Goal: Ask a question: Seek information or help from site administrators or community

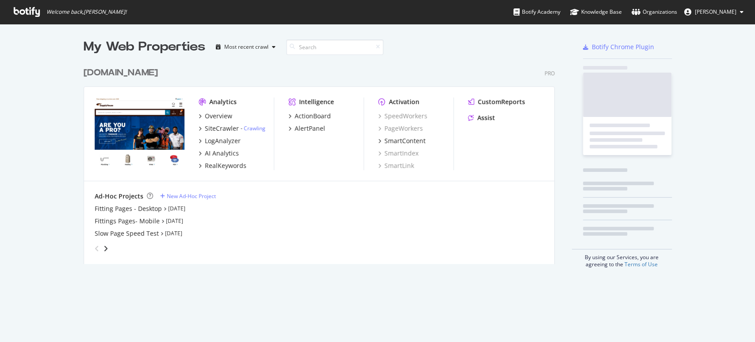
scroll to position [334, 746]
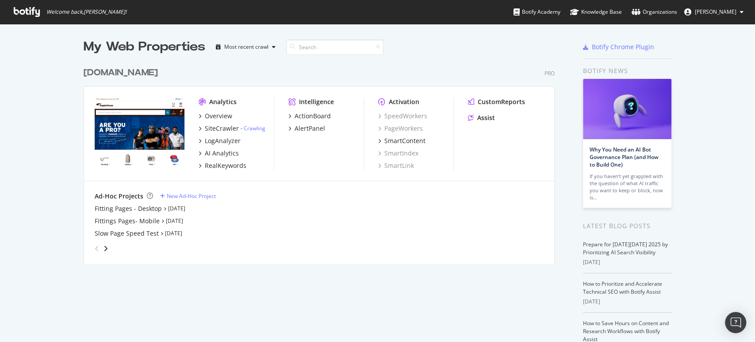
click at [718, 7] on button "[PERSON_NAME]" at bounding box center [713, 12] width 73 height 14
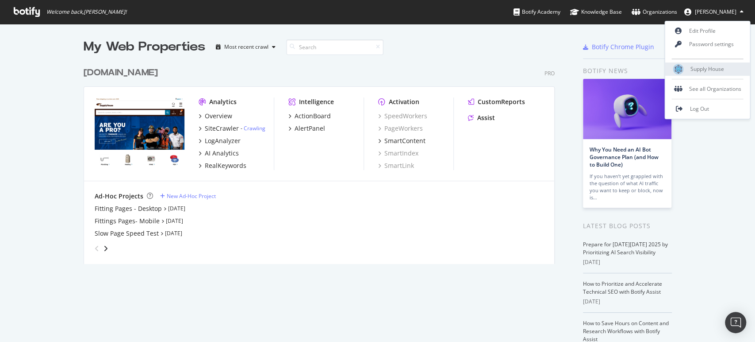
click at [711, 66] on span "Supply House" at bounding box center [708, 69] width 34 height 8
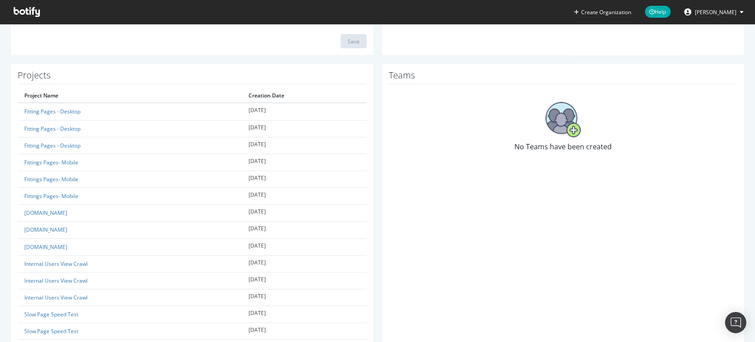
scroll to position [2, 0]
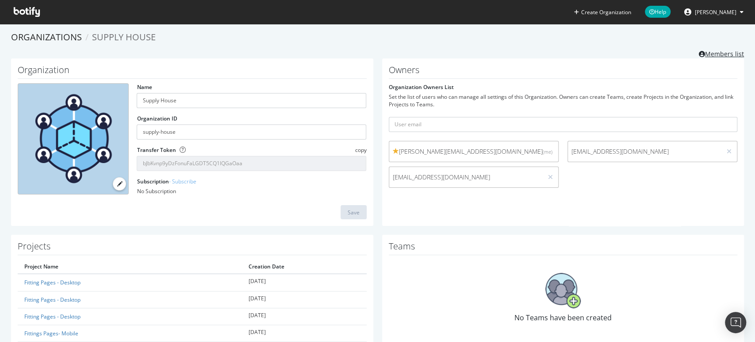
click at [731, 55] on link "Members list" at bounding box center [721, 52] width 45 height 11
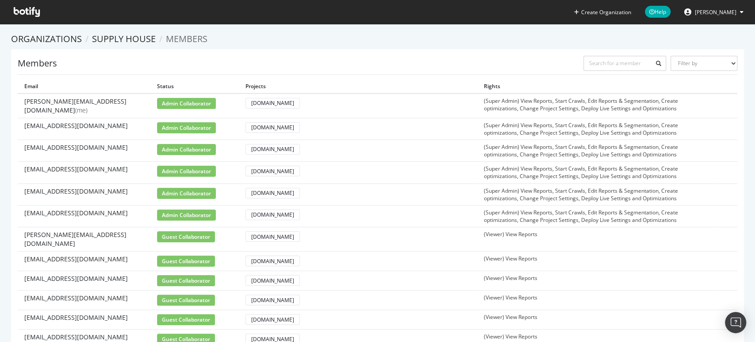
click at [737, 13] on button "[PERSON_NAME]" at bounding box center [713, 12] width 73 height 14
click at [412, 54] on div "Members Filter by Primary Owner Owner Member Admin Collaborator Guest Collabora…" at bounding box center [377, 248] width 733 height 398
click at [71, 33] on link "Organizations" at bounding box center [46, 39] width 71 height 12
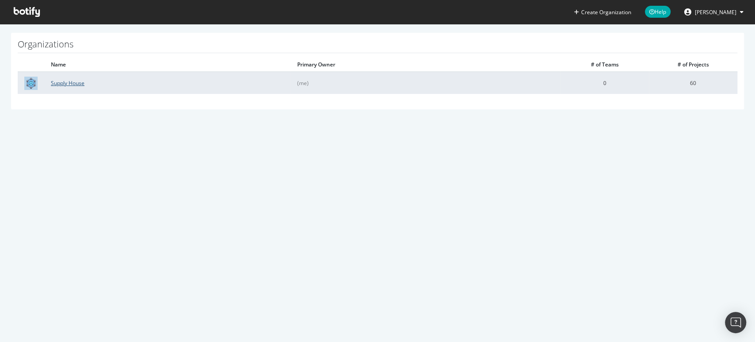
click at [71, 81] on link "Supply House" at bounding box center [68, 83] width 34 height 8
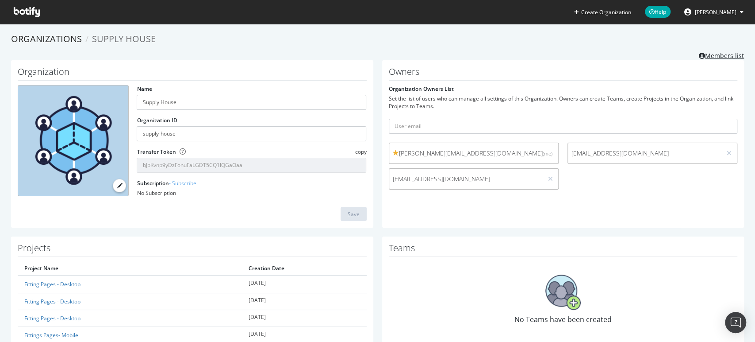
click at [704, 56] on link "Members list" at bounding box center [721, 54] width 45 height 11
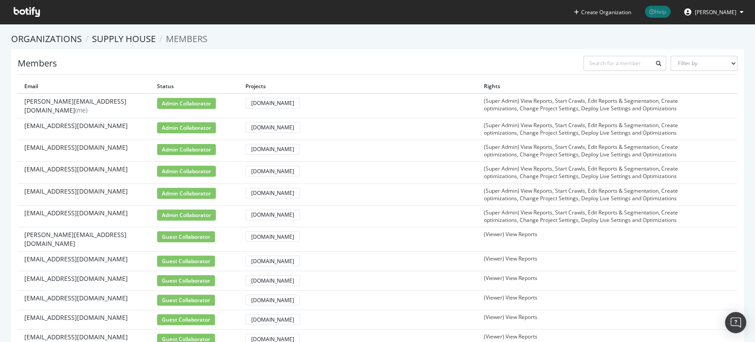
click at [655, 13] on icon at bounding box center [651, 11] width 5 height 5
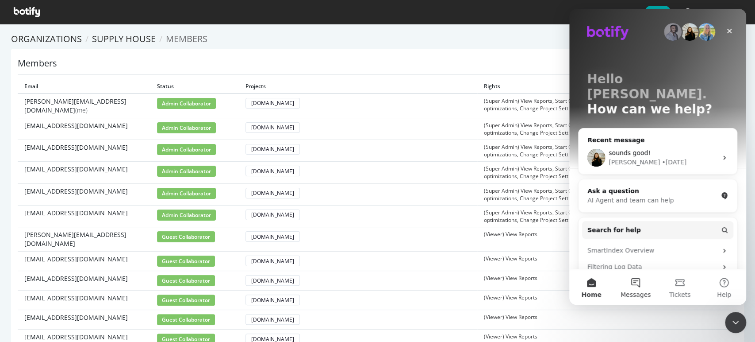
click at [633, 286] on button "Messages" at bounding box center [636, 286] width 44 height 35
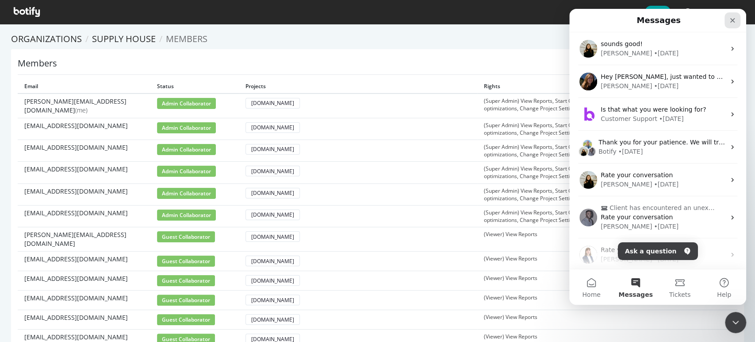
click at [733, 17] on icon "Close" at bounding box center [732, 20] width 7 height 7
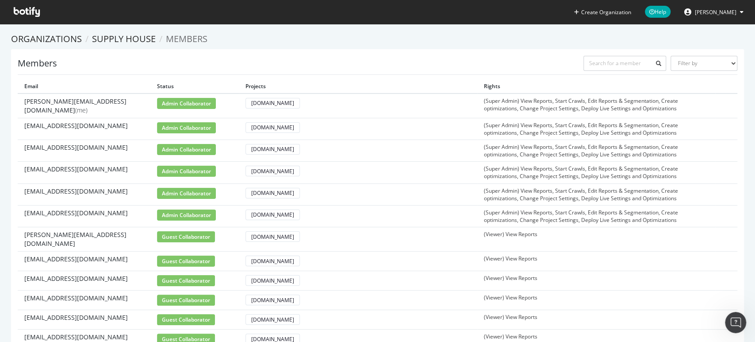
click at [23, 10] on icon at bounding box center [27, 12] width 26 height 10
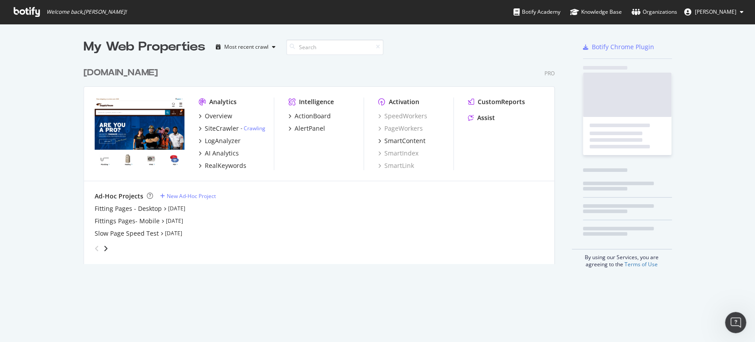
scroll to position [334, 746]
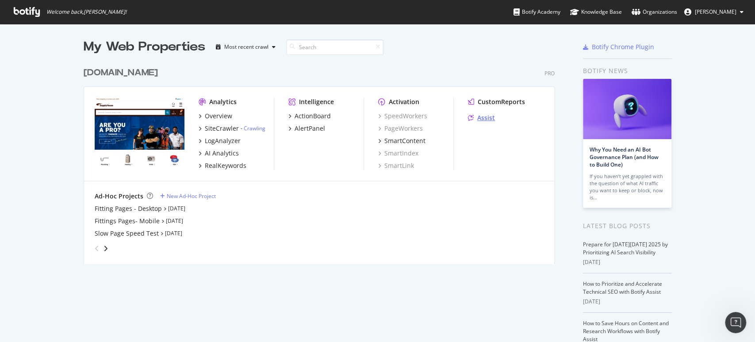
click at [482, 119] on div "Assist" at bounding box center [486, 117] width 18 height 9
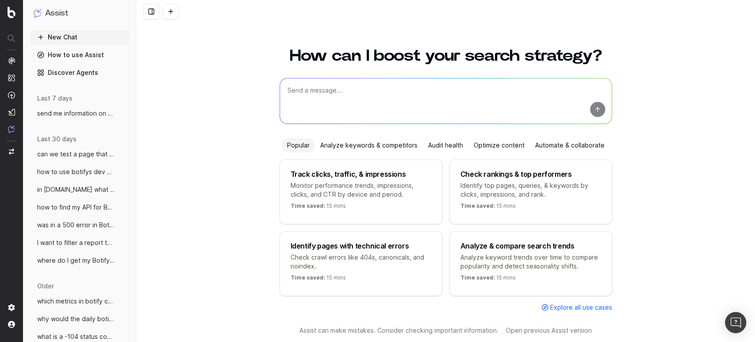
scroll to position [1, 0]
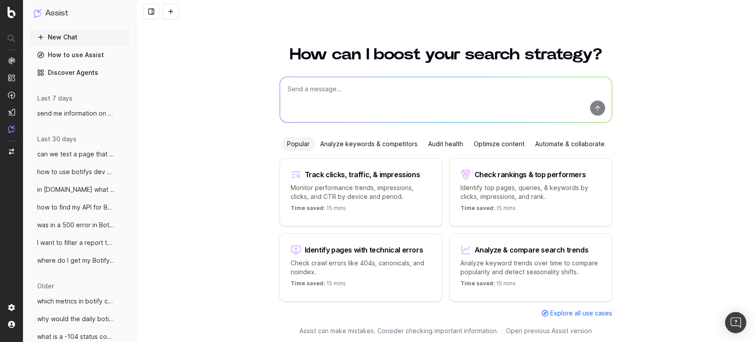
click at [492, 94] on textarea at bounding box center [446, 99] width 332 height 45
type textarea "how to add more members to your project"
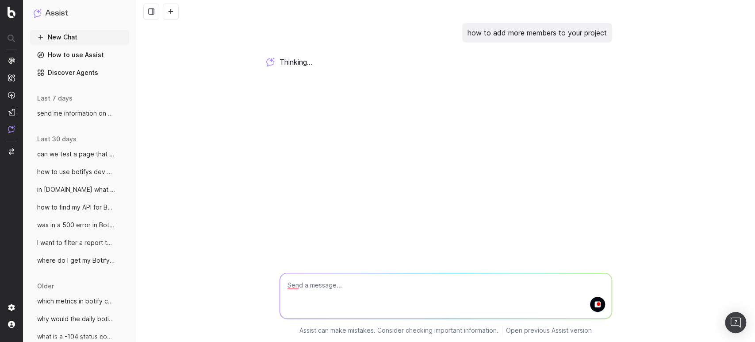
scroll to position [0, 0]
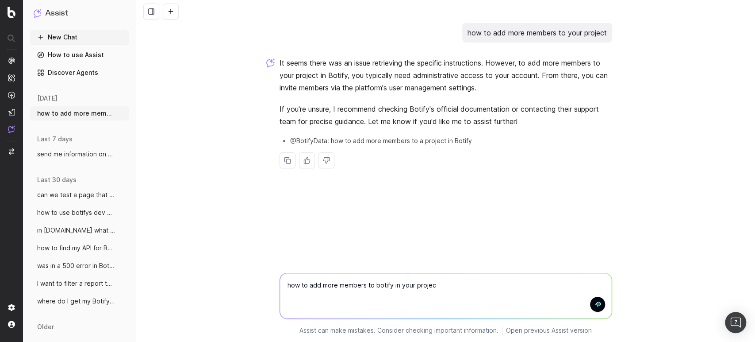
type textarea "how to add more members to botify in your project"
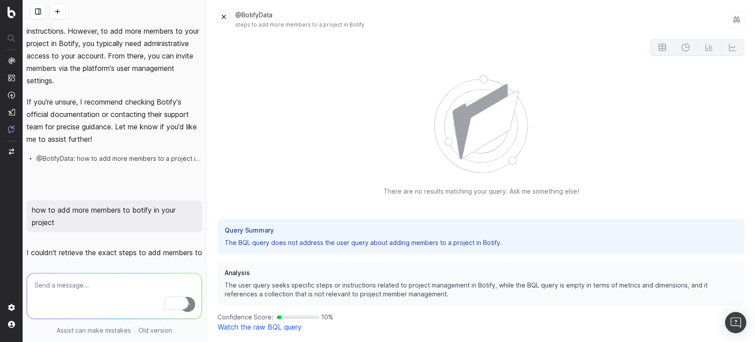
scroll to position [68, 0]
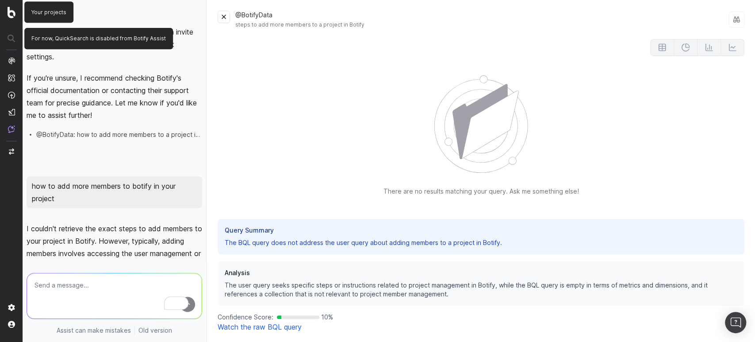
click at [15, 15] on img at bounding box center [12, 13] width 8 height 12
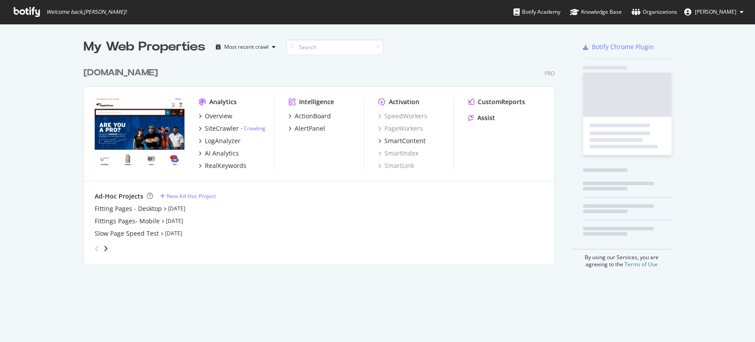
scroll to position [334, 746]
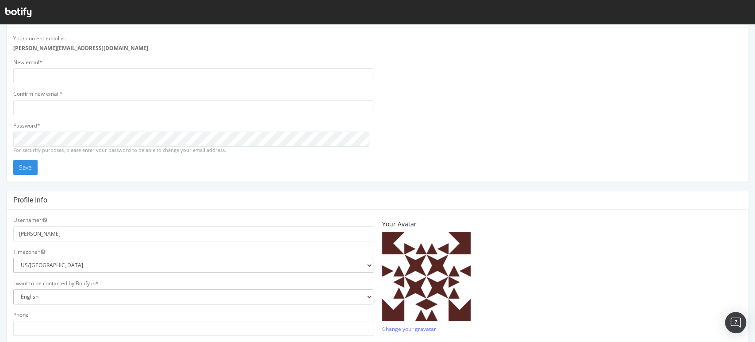
scroll to position [238, 0]
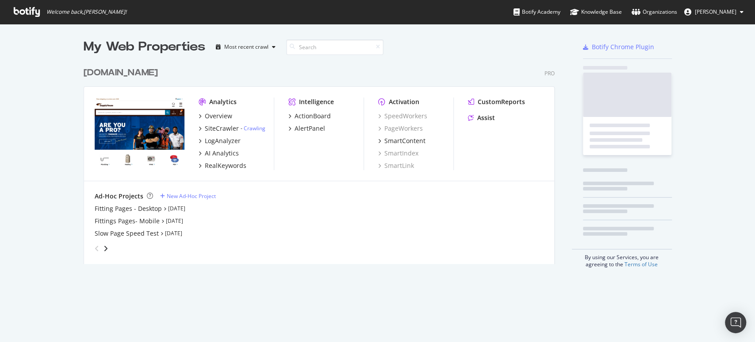
scroll to position [200, 474]
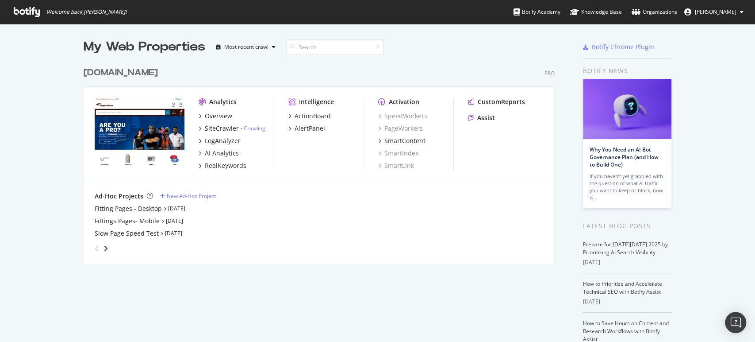
click at [707, 10] on span "[PERSON_NAME]" at bounding box center [716, 12] width 42 height 8
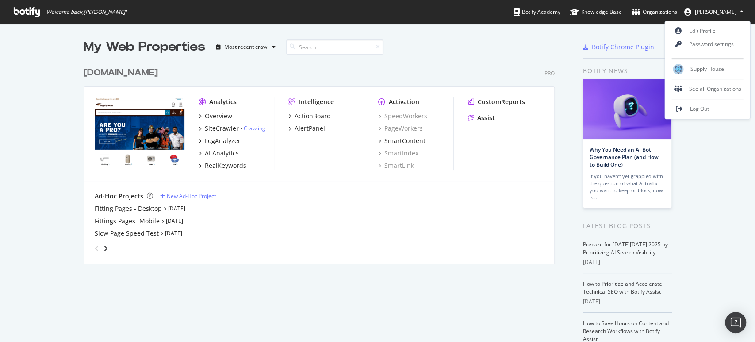
click at [723, 190] on div "My Web Properties Most recent crawl www.supplyhouse.com Pro Analytics Overview …" at bounding box center [377, 231] width 755 height 415
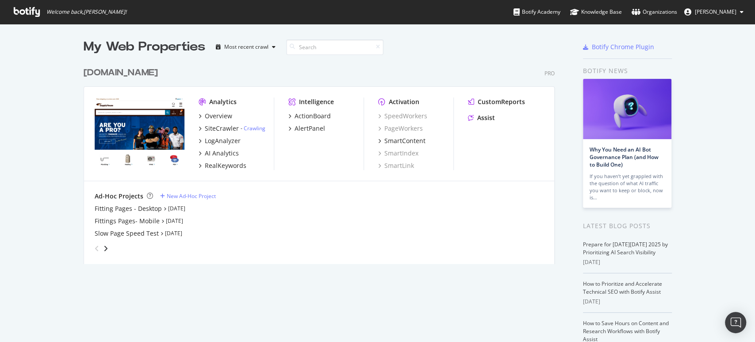
click at [143, 73] on div "[DOMAIN_NAME]" at bounding box center [121, 72] width 74 height 13
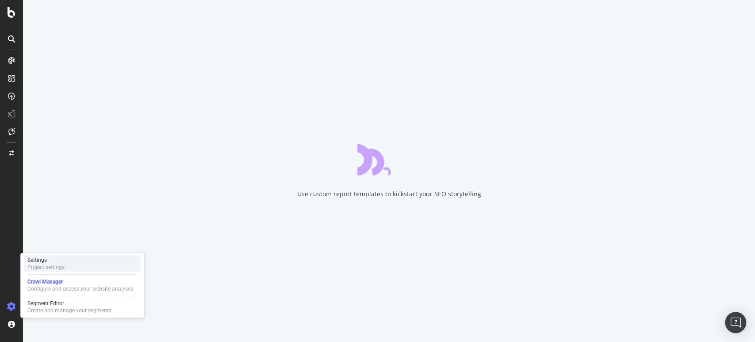
click at [54, 259] on div "Settings" at bounding box center [45, 259] width 37 height 7
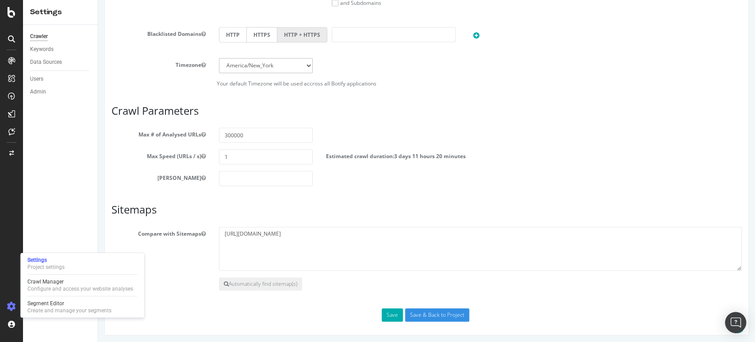
scroll to position [408, 0]
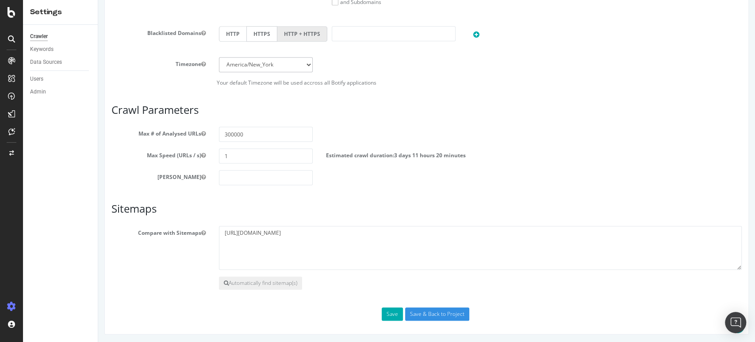
click at [8, 209] on div at bounding box center [11, 177] width 21 height 246
click at [4, 322] on div at bounding box center [11, 324] width 21 height 14
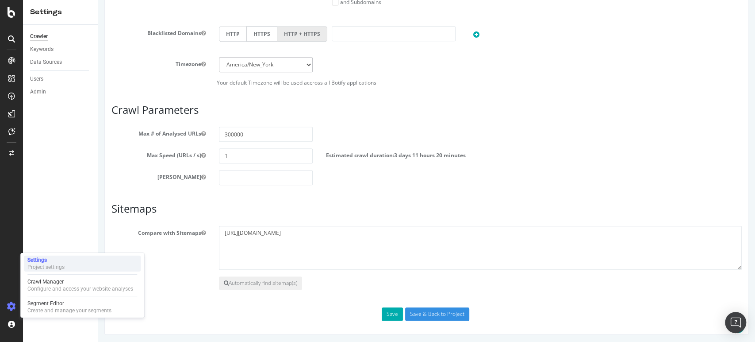
click at [63, 267] on div "Project settings" at bounding box center [45, 266] width 37 height 7
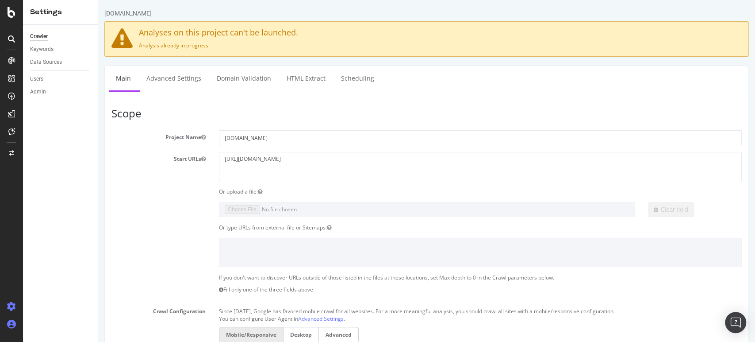
click at [14, 325] on icon at bounding box center [11, 323] width 9 height 9
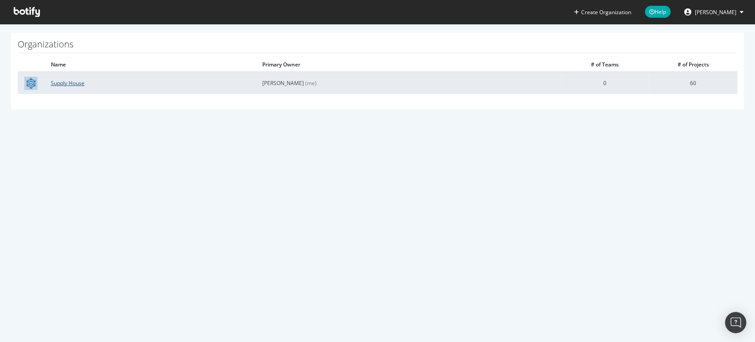
click at [73, 85] on link "Supply House" at bounding box center [68, 83] width 34 height 8
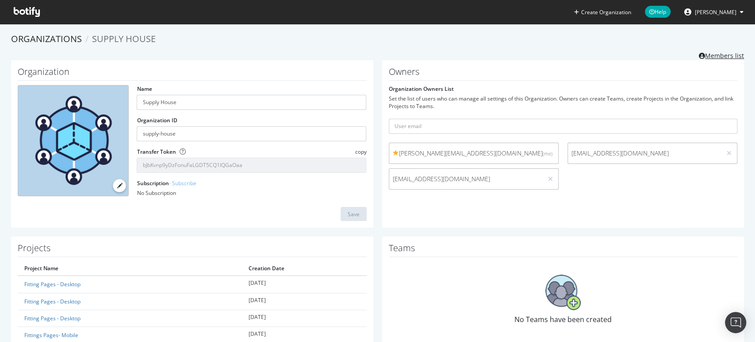
click at [704, 56] on link "Members list" at bounding box center [721, 54] width 45 height 11
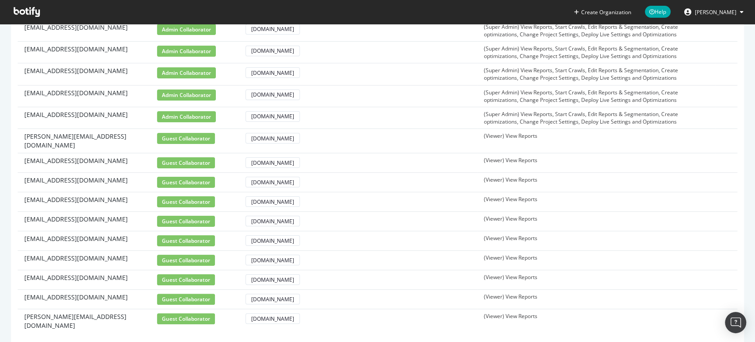
scroll to position [109, 0]
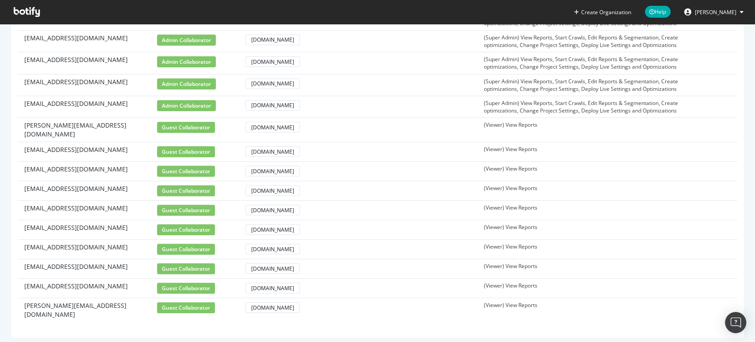
click at [200, 263] on span "guest collaborator" at bounding box center [186, 268] width 58 height 11
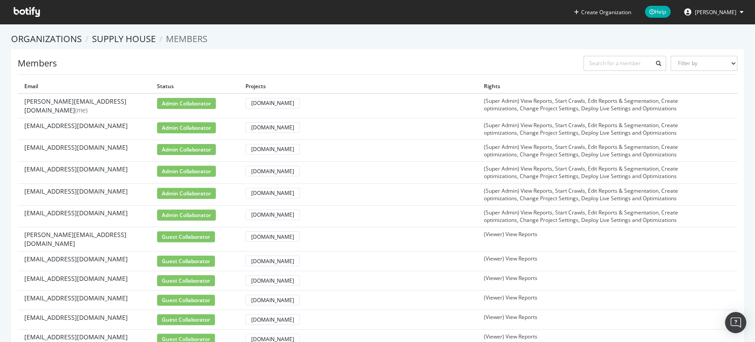
scroll to position [49, 0]
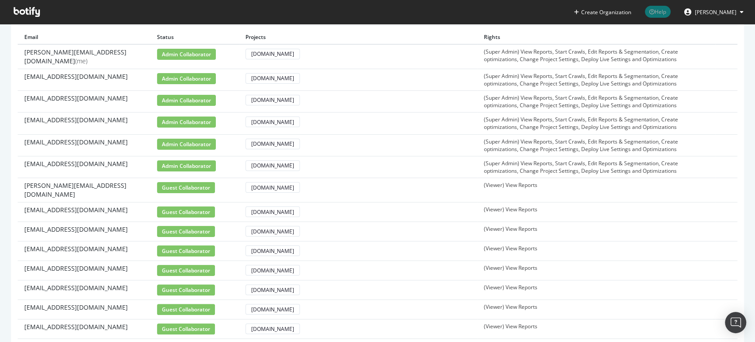
click at [659, 19] on link "Help" at bounding box center [657, 12] width 39 height 24
click at [658, 16] on span "Help" at bounding box center [658, 12] width 26 height 12
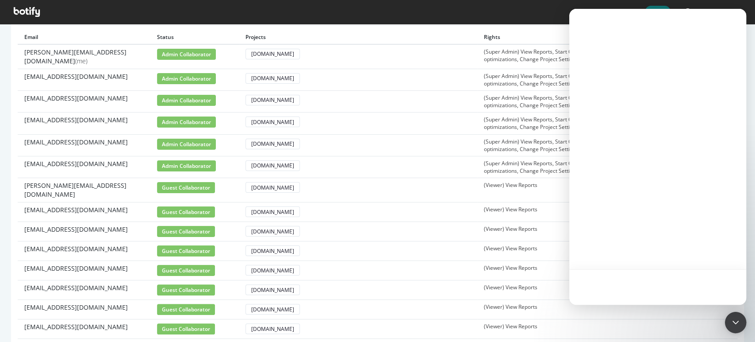
scroll to position [0, 0]
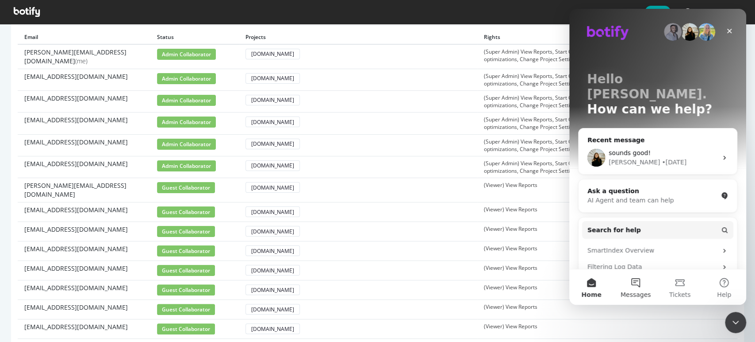
click at [634, 286] on button "Messages" at bounding box center [636, 286] width 44 height 35
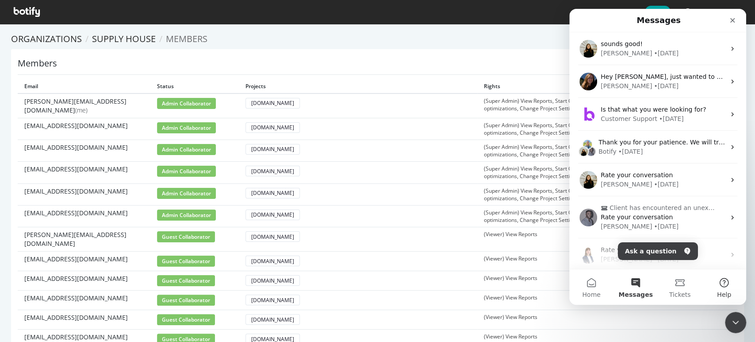
click at [724, 286] on button "Help" at bounding box center [724, 286] width 44 height 35
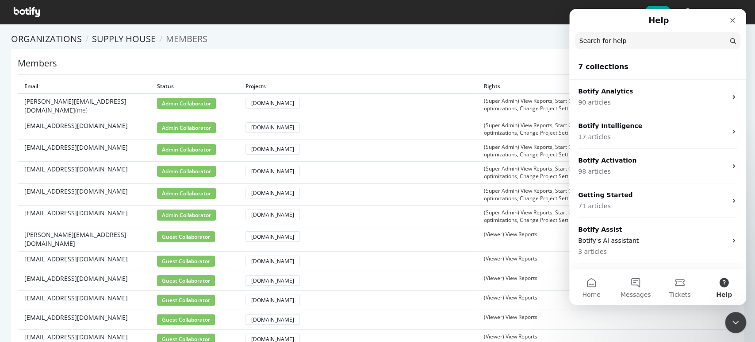
click at [648, 42] on input "Search for help" at bounding box center [657, 40] width 165 height 17
click at [620, 48] on input "Search for help" at bounding box center [658, 40] width 165 height 17
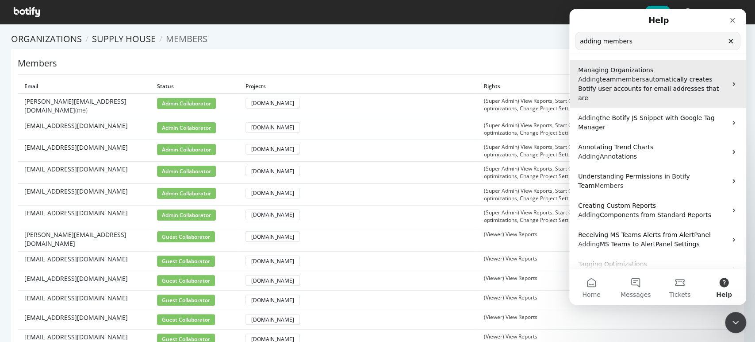
type input "adding members"
click at [626, 76] on span "members" at bounding box center [630, 79] width 29 height 7
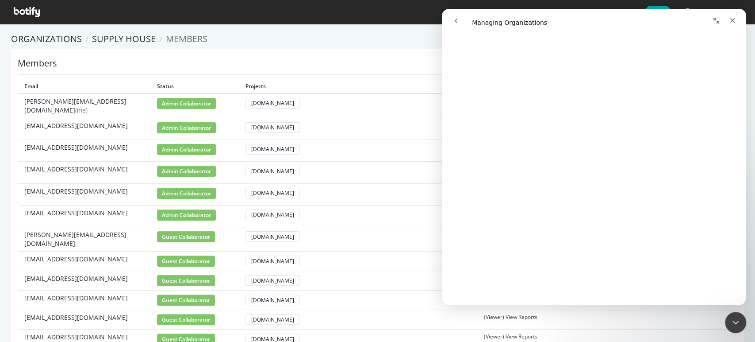
scroll to position [1770, 0]
click at [733, 19] on icon "Close" at bounding box center [732, 20] width 7 height 7
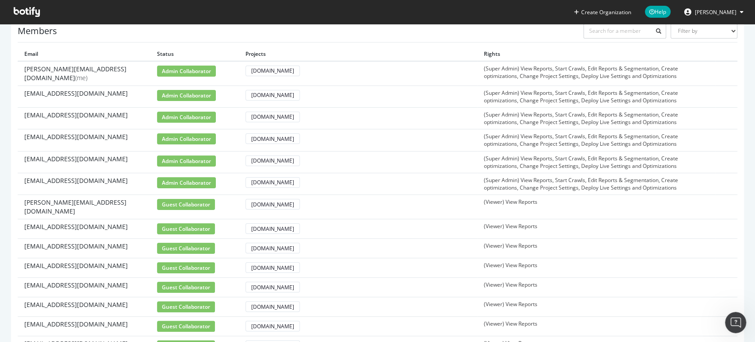
scroll to position [0, 0]
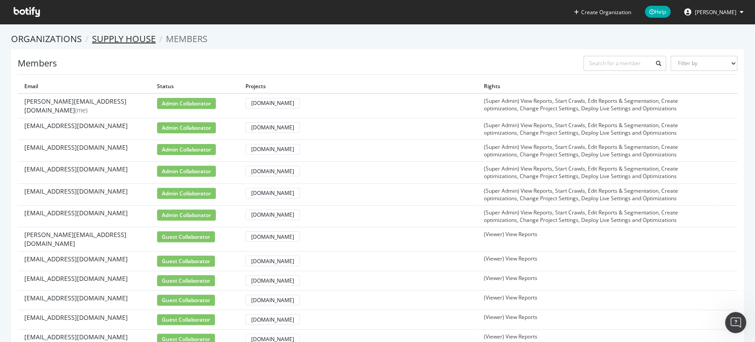
click at [118, 39] on link "Supply House" at bounding box center [124, 39] width 64 height 12
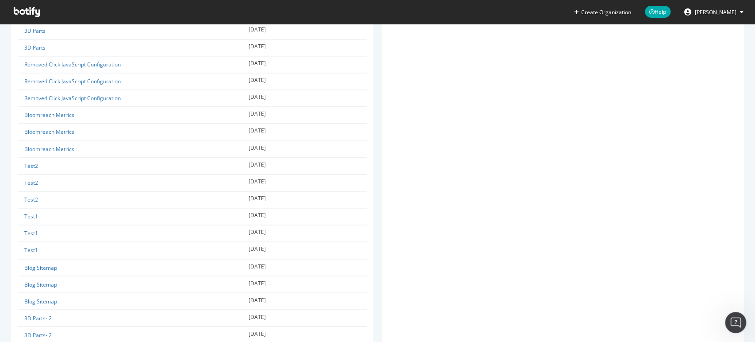
scroll to position [934, 0]
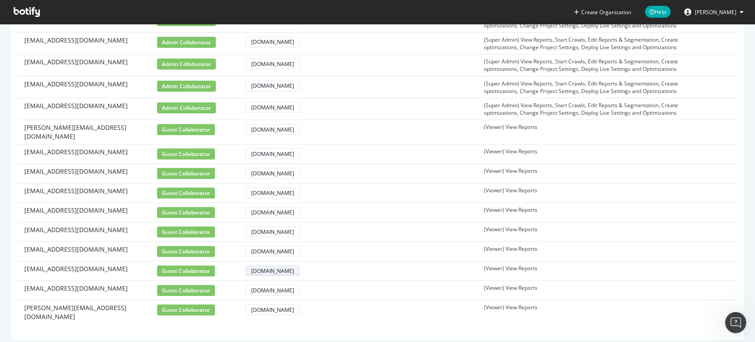
scroll to position [109, 0]
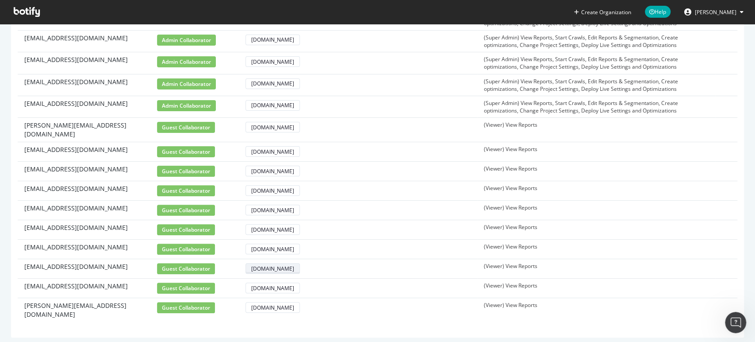
click at [270, 265] on div "[DOMAIN_NAME]" at bounding box center [272, 269] width 43 height 8
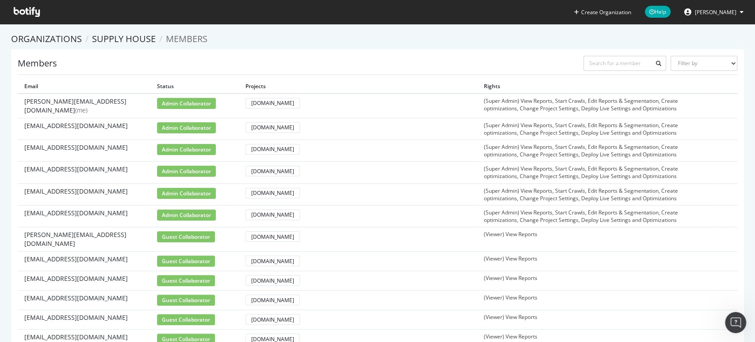
click at [724, 106] on td at bounding box center [726, 105] width 22 height 25
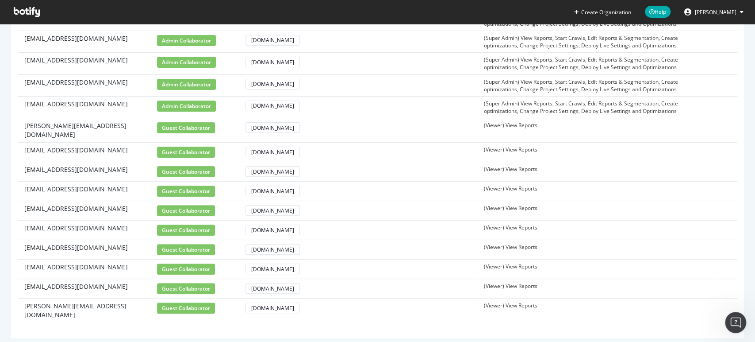
scroll to position [109, 0]
click at [729, 239] on td at bounding box center [726, 248] width 22 height 19
click at [727, 259] on td at bounding box center [726, 268] width 22 height 19
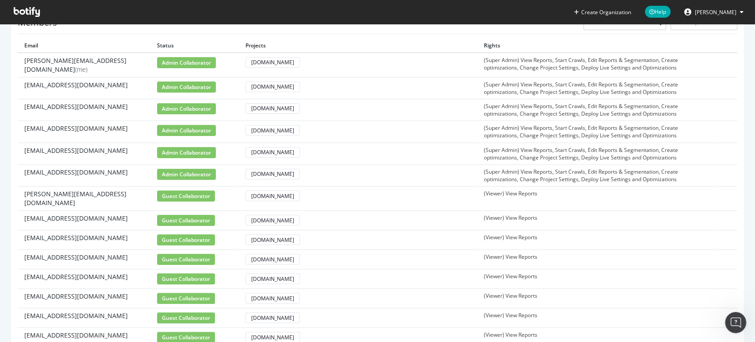
scroll to position [0, 0]
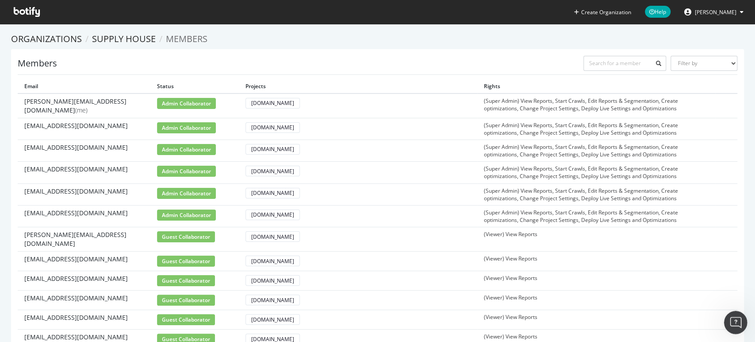
click at [736, 321] on icon "Open Intercom Messenger" at bounding box center [734, 321] width 15 height 15
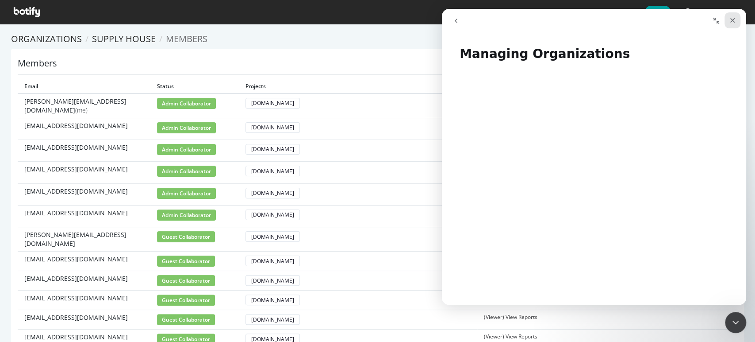
click at [727, 20] on div "Close" at bounding box center [733, 20] width 16 height 16
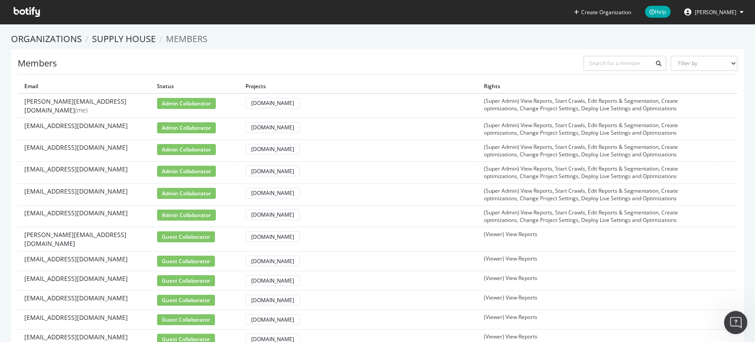
click at [733, 316] on icon "Open Intercom Messenger" at bounding box center [734, 321] width 15 height 15
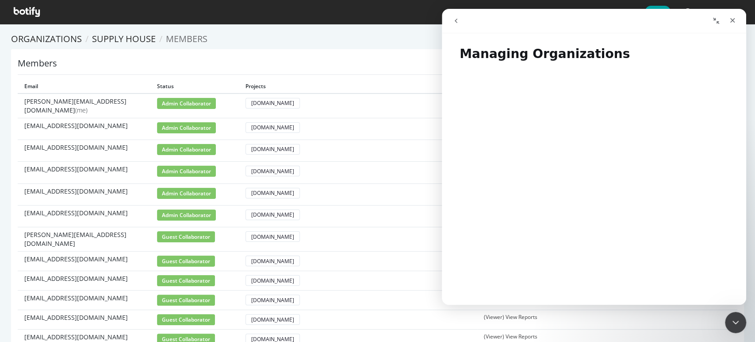
click at [458, 28] on button "go back" at bounding box center [456, 20] width 17 height 17
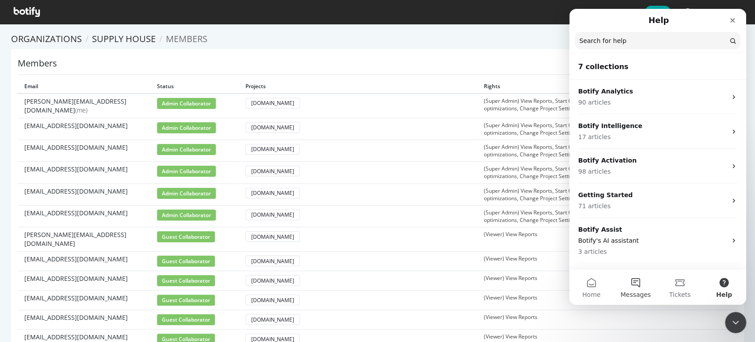
click at [634, 278] on button "Messages" at bounding box center [636, 286] width 44 height 35
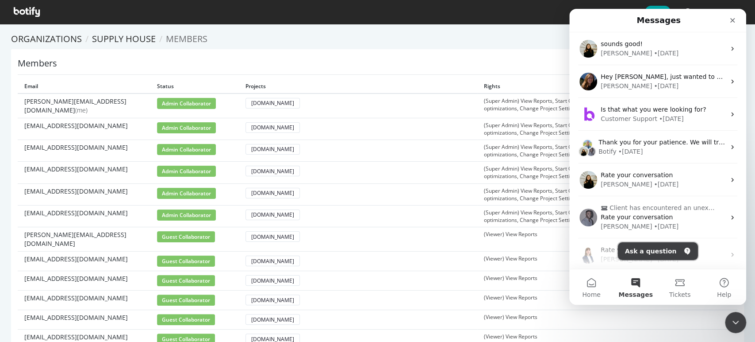
click at [652, 245] on button "Ask a question" at bounding box center [658, 251] width 80 height 18
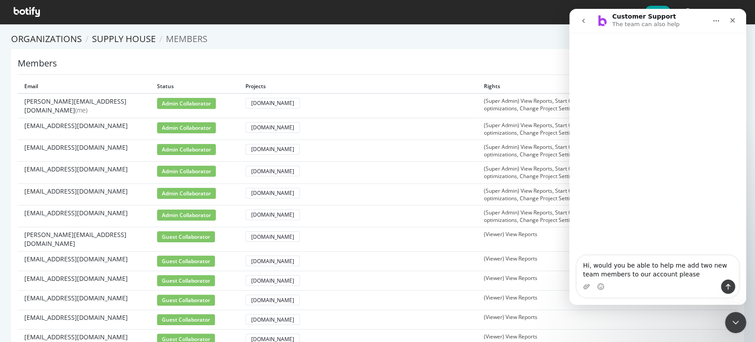
type textarea "Hi, would you be able to help me add two new team members to our account please?"
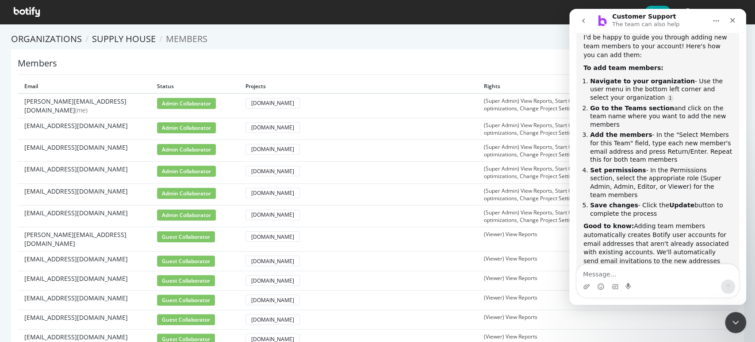
scroll to position [156, 0]
drag, startPoint x: 305, startPoint y: 36, endPoint x: 312, endPoint y: 39, distance: 7.6
click at [305, 36] on ol "Organizations Supply House Members" at bounding box center [377, 39] width 733 height 13
click at [738, 320] on icon "Close Intercom Messenger" at bounding box center [734, 320] width 11 height 11
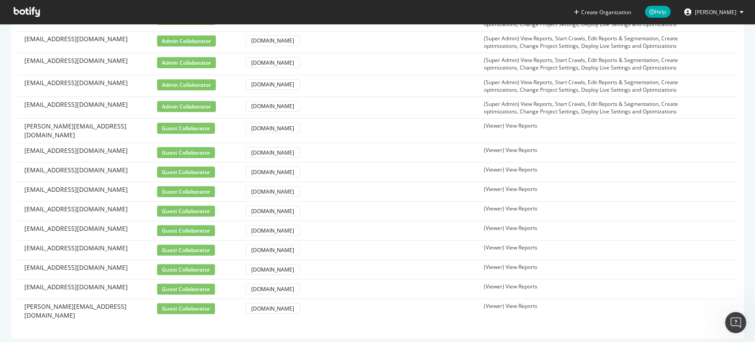
scroll to position [109, 0]
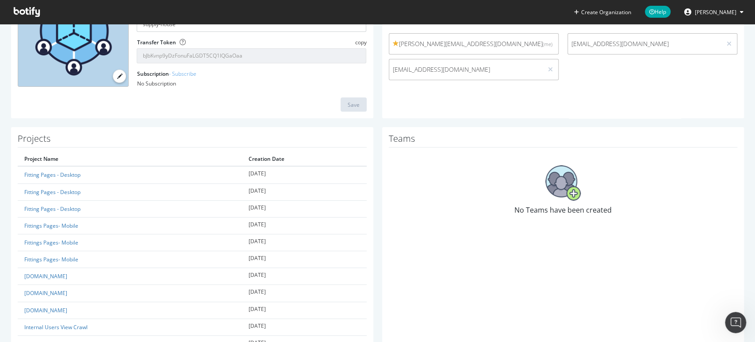
click at [569, 193] on img at bounding box center [563, 182] width 35 height 35
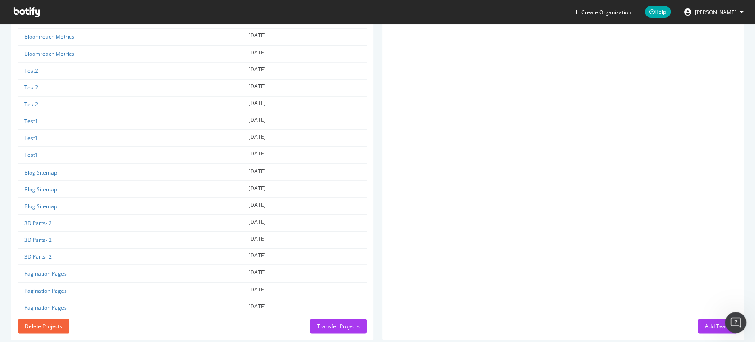
scroll to position [985, 0]
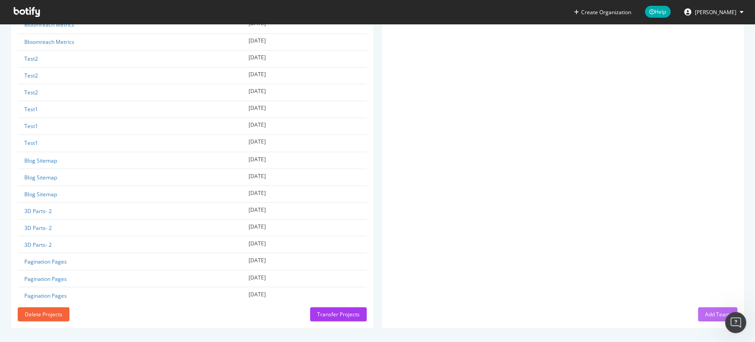
click at [707, 307] on div "Add Team" at bounding box center [717, 313] width 25 height 13
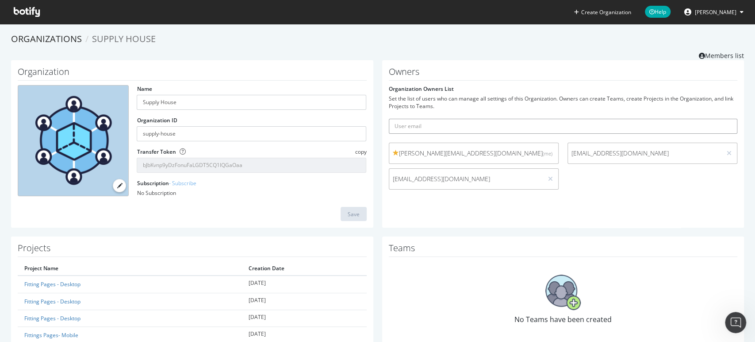
click at [441, 124] on input "text" at bounding box center [563, 126] width 349 height 15
click at [726, 56] on link "Members list" at bounding box center [721, 54] width 45 height 11
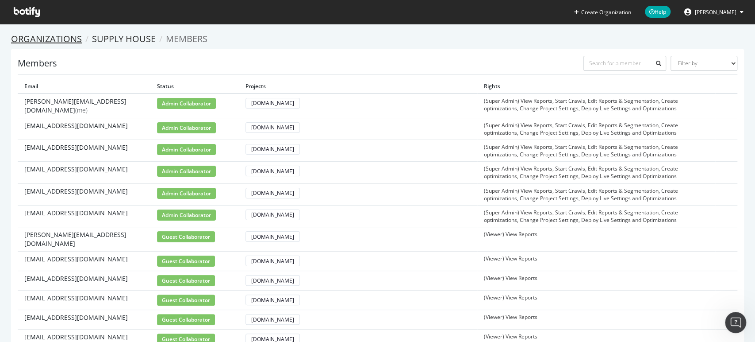
scroll to position [1140, 0]
click at [54, 37] on link "Organizations" at bounding box center [46, 39] width 71 height 12
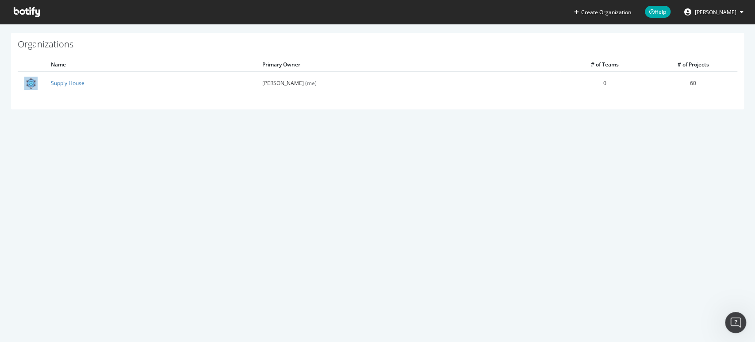
click at [28, 14] on icon at bounding box center [27, 12] width 26 height 10
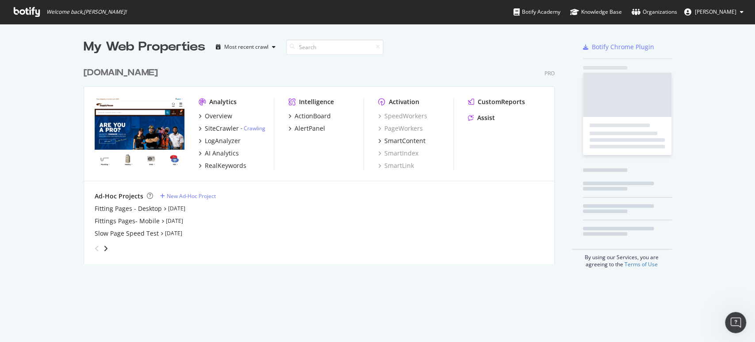
scroll to position [334, 746]
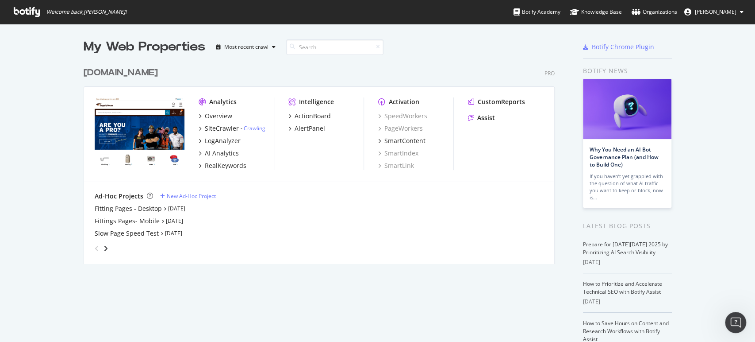
click at [695, 15] on link at bounding box center [689, 11] width 11 height 7
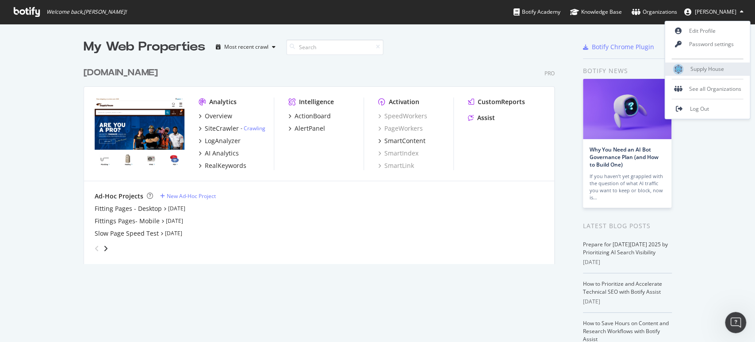
click at [706, 69] on span "Supply House" at bounding box center [708, 69] width 34 height 8
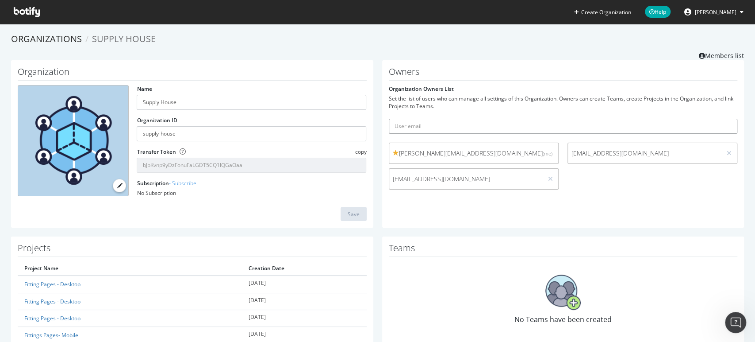
click at [491, 123] on input "text" at bounding box center [563, 126] width 349 height 15
type input "maricam@supplyhouse.com"
click at [722, 119] on button "submit" at bounding box center [729, 126] width 15 height 15
click at [703, 187] on div "maricam@supplyhouse.com" at bounding box center [653, 178] width 170 height 21
click at [700, 178] on span "maricam@supplyhouse.com" at bounding box center [645, 178] width 146 height 9
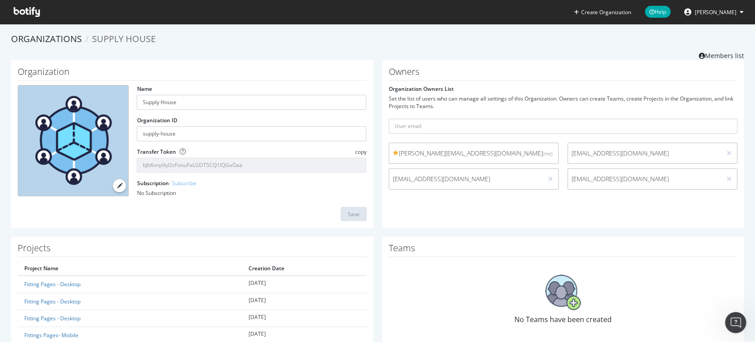
click at [637, 215] on div "Owners Organization Owners List Set the list of users who can manage all settin…" at bounding box center [563, 144] width 362 height 168
click at [520, 133] on input "text" at bounding box center [563, 126] width 349 height 15
paste input "vidhip@supplyhouse.com"
type input "vidhip@supplyhouse.com"
click at [722, 119] on button "submit" at bounding box center [729, 126] width 15 height 15
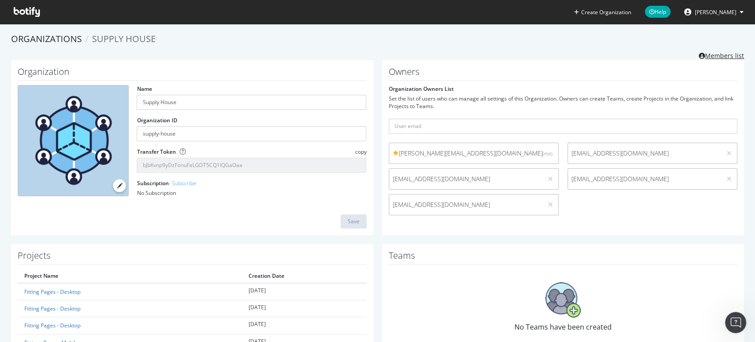
click at [714, 56] on link "Members list" at bounding box center [721, 54] width 45 height 11
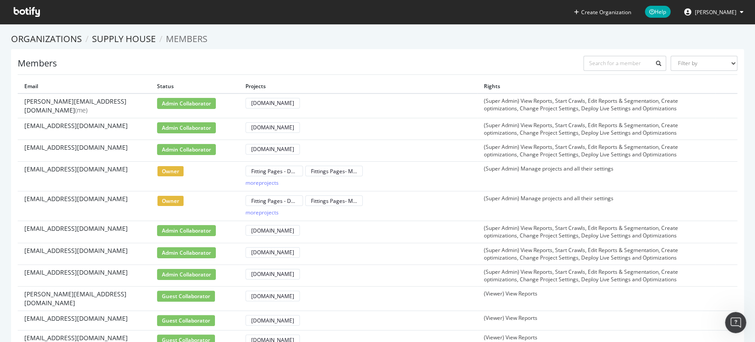
click at [165, 169] on span "owner" at bounding box center [170, 170] width 27 height 11
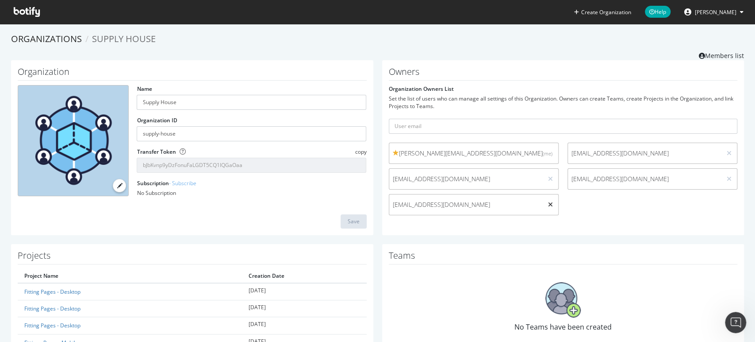
click at [548, 203] on icon at bounding box center [550, 204] width 5 height 6
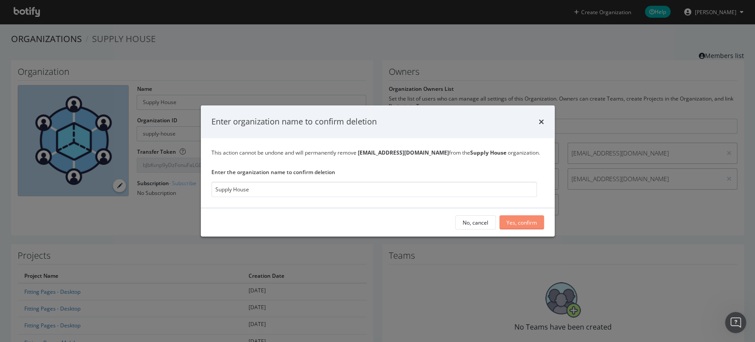
type input "Supply House"
click at [510, 221] on div "Yes, confirm" at bounding box center [522, 222] width 31 height 8
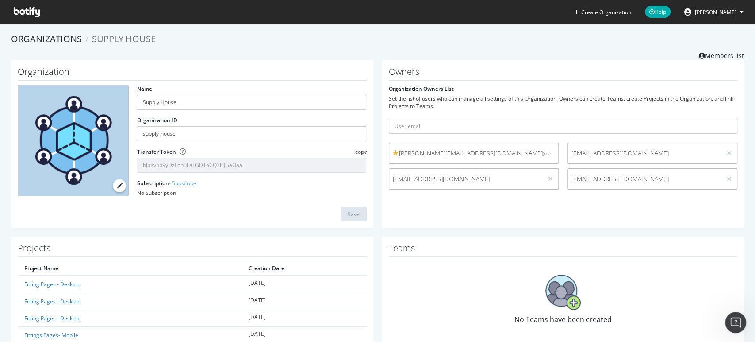
click at [701, 177] on span "maricam@supplyhouse.com" at bounding box center [645, 178] width 146 height 9
click at [729, 179] on div at bounding box center [729, 179] width 8 height 10
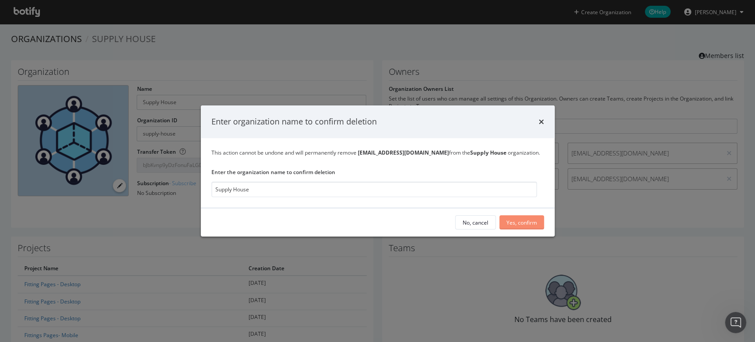
type input "Supply House"
click at [508, 221] on div "Yes, confirm" at bounding box center [522, 222] width 31 height 8
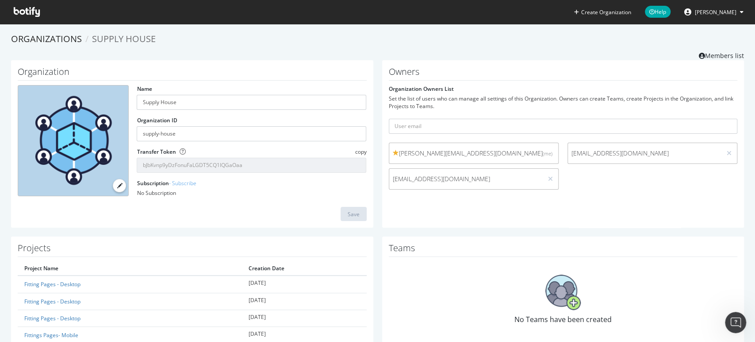
click at [729, 311] on div "No Teams have been created" at bounding box center [563, 299] width 349 height 77
click at [731, 316] on icon "Open Intercom Messenger" at bounding box center [734, 321] width 15 height 15
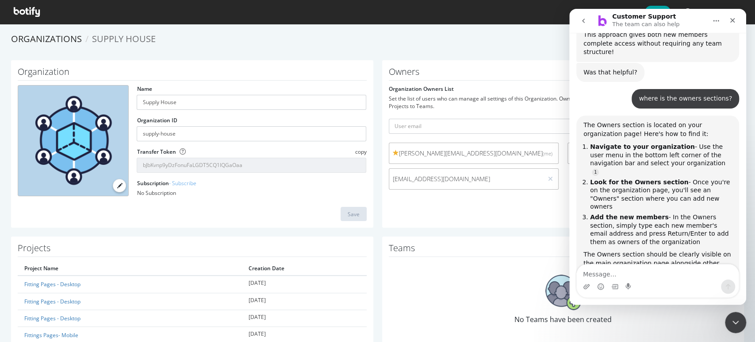
scroll to position [1126, 0]
click at [650, 274] on textarea "Message…" at bounding box center [658, 271] width 162 height 15
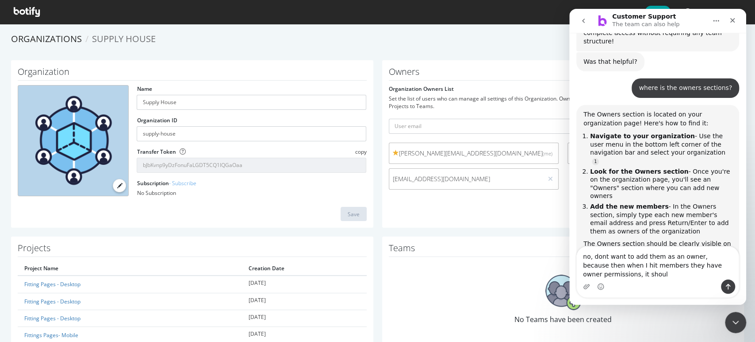
scroll to position [1143, 0]
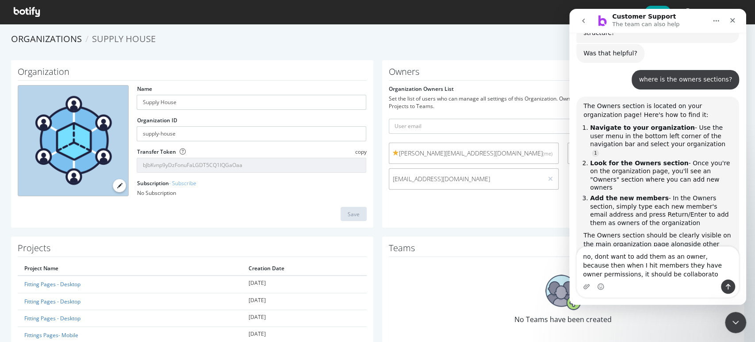
type textarea "no, dont want to add them as an owner, because then when I hit members they hav…"
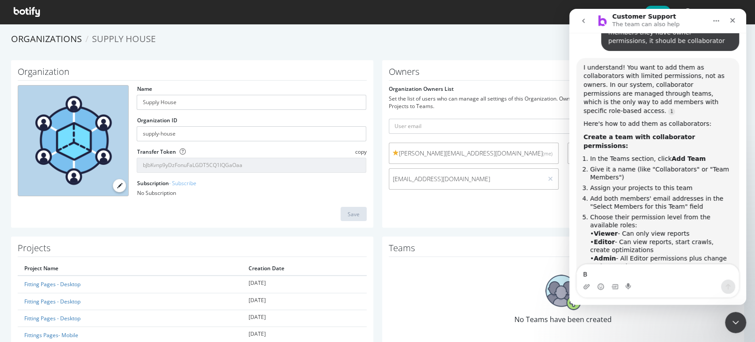
scroll to position [1483, 0]
type textarea "But I have no teams"
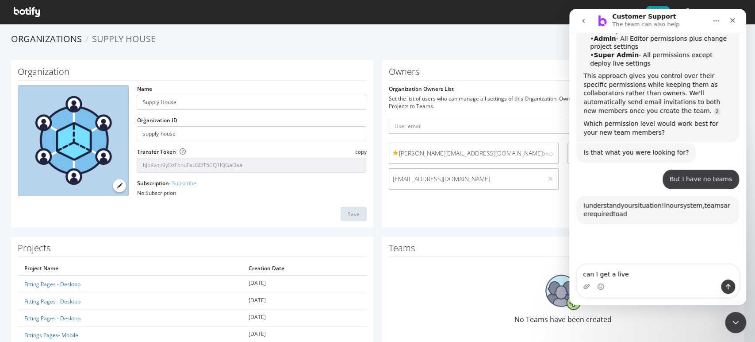
scroll to position [1706, 0]
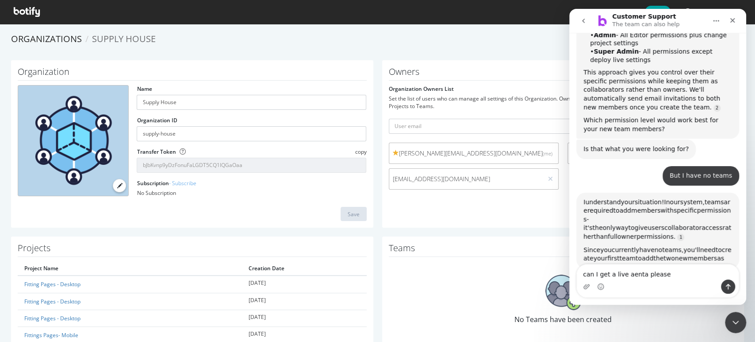
type textarea "can I get a live aenta please"
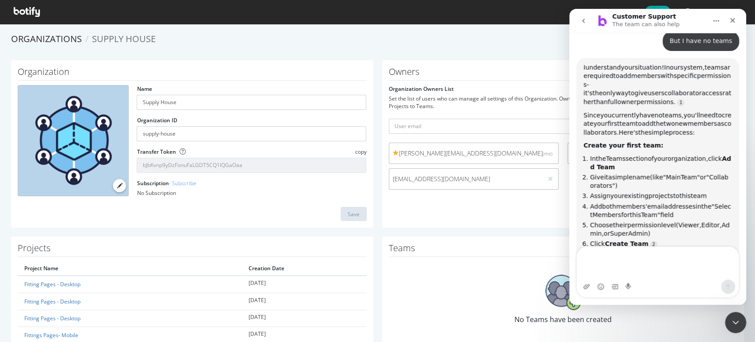
scroll to position [1849, 0]
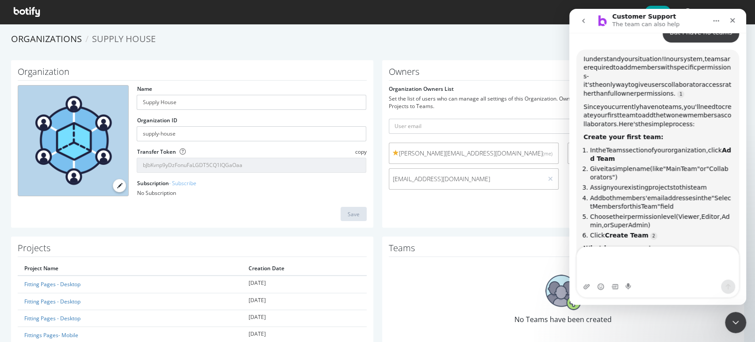
click at [465, 223] on div "Owners Organization Owners List Set the list of users who can manage all settin…" at bounding box center [563, 144] width 362 height 168
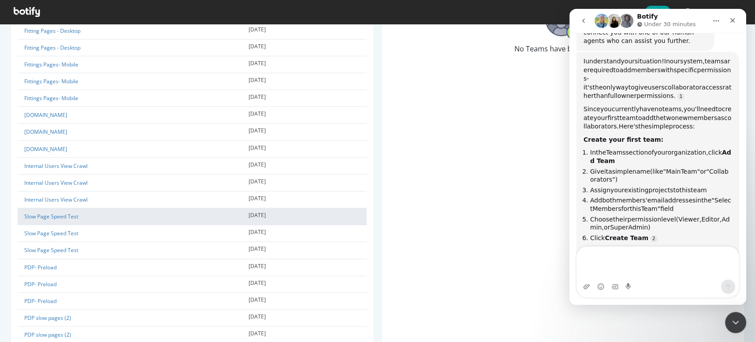
scroll to position [0, 0]
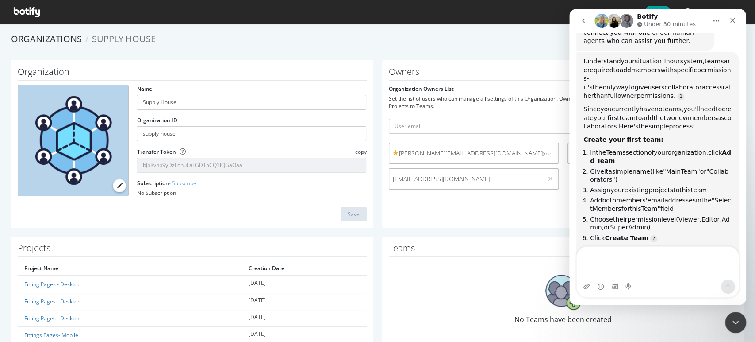
click at [489, 45] on ol "Organizations Supply House" at bounding box center [377, 39] width 733 height 13
click at [732, 316] on icon "Close Intercom Messenger" at bounding box center [734, 320] width 11 height 11
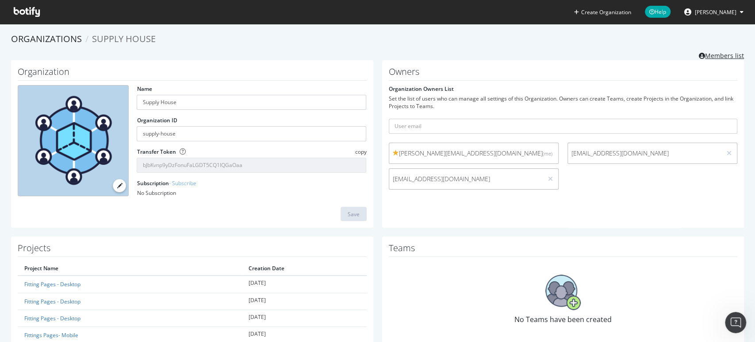
click at [707, 53] on link "Members list" at bounding box center [721, 54] width 45 height 11
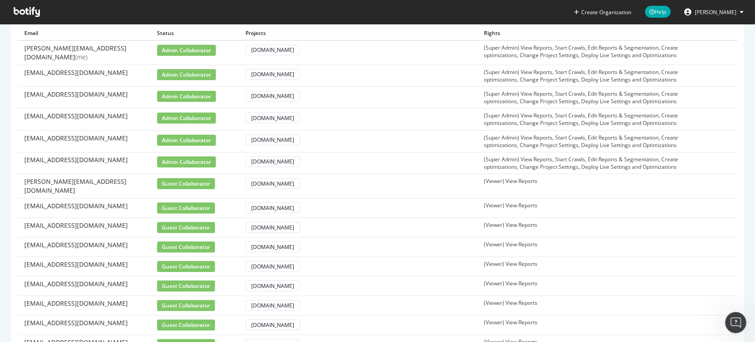
scroll to position [109, 0]
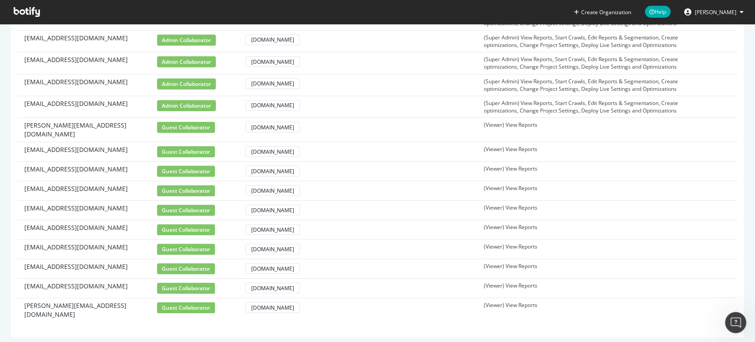
click at [88, 301] on span "kristine@supplyhouse.com" at bounding box center [83, 310] width 119 height 18
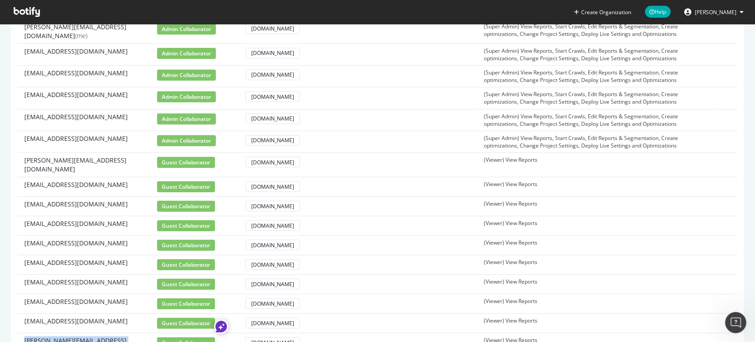
scroll to position [11, 0]
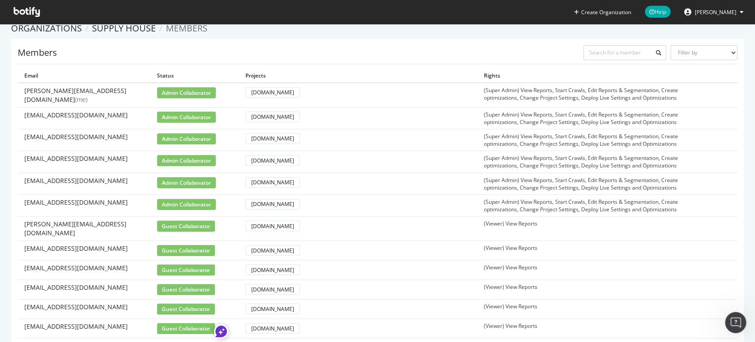
click at [715, 151] on td at bounding box center [726, 162] width 22 height 22
click at [723, 90] on td at bounding box center [726, 95] width 22 height 25
click at [698, 42] on div "Members Filter by Primary Owner Owner Member Admin Collaborator Guest Collabora…" at bounding box center [377, 237] width 733 height 398
click at [698, 49] on select "Filter by Primary Owner Owner Member Admin Collaborator Guest Collaborator" at bounding box center [704, 52] width 67 height 15
select select "admin-collaborator"
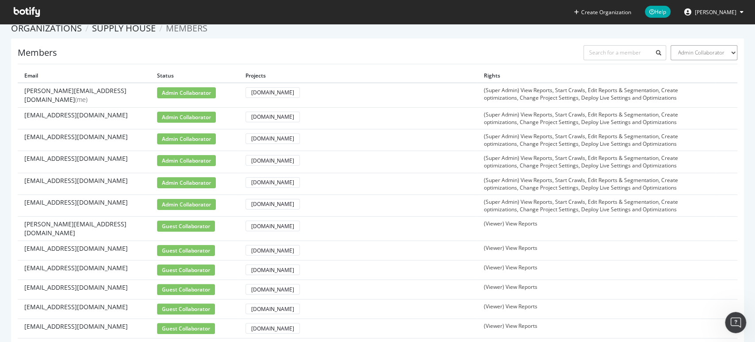
click at [671, 55] on select "Filter by Primary Owner Owner Member Admin Collaborator Guest Collaborator" at bounding box center [704, 52] width 67 height 15
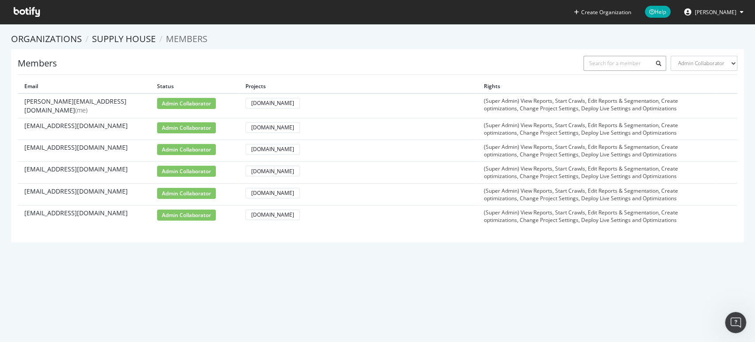
click at [618, 64] on input "text" at bounding box center [625, 63] width 83 height 15
click at [731, 315] on icon "Open Intercom Messenger" at bounding box center [734, 321] width 15 height 15
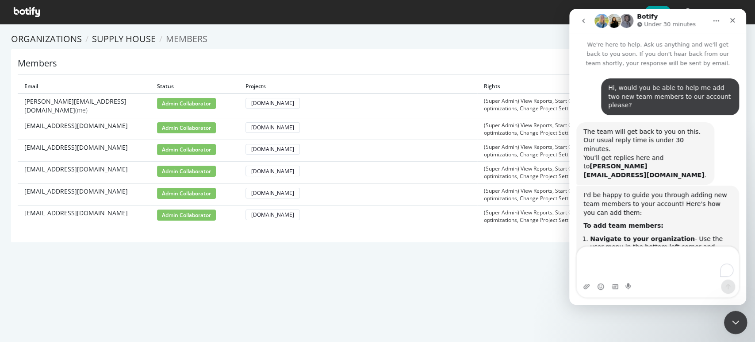
scroll to position [1905, 0]
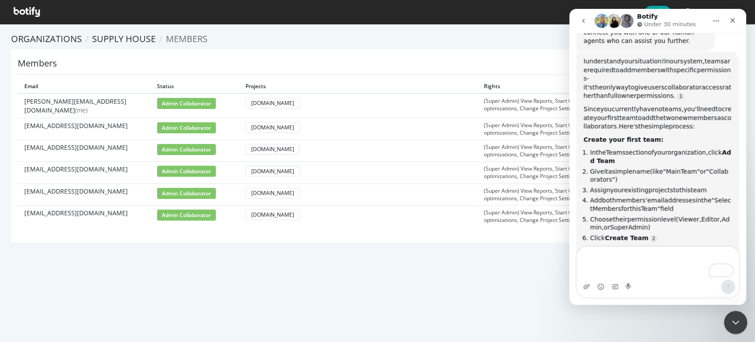
click at [727, 317] on div "Close Intercom Messenger" at bounding box center [734, 320] width 21 height 21
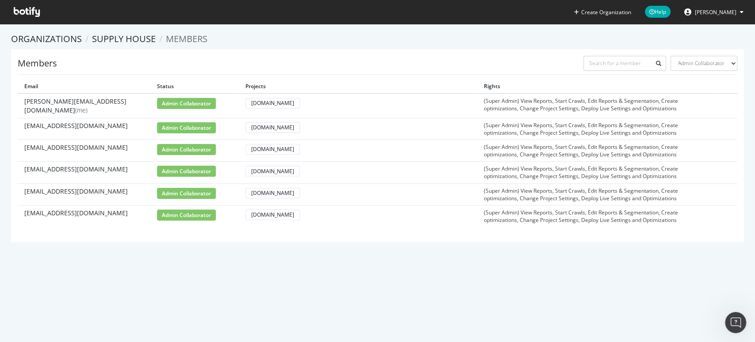
click at [471, 300] on div "Create Organization Help Alejandra Roca Organizations Supply House Members Memb…" at bounding box center [377, 171] width 755 height 342
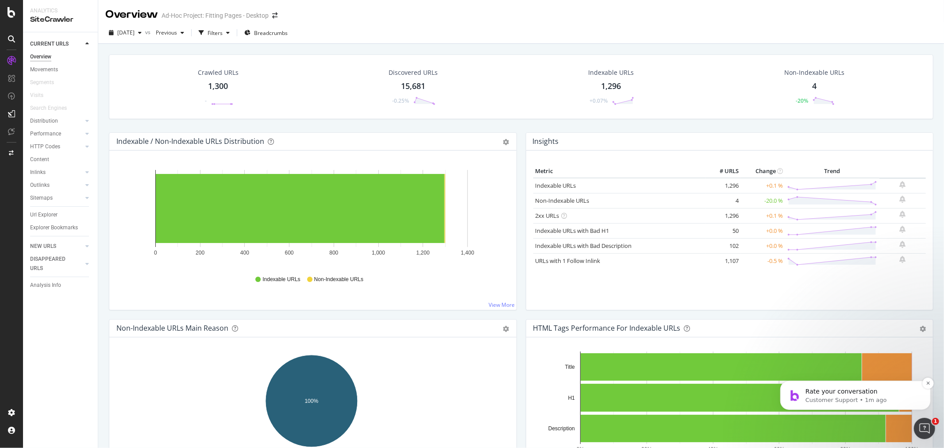
click at [857, 397] on p "Customer Support • 1m ago" at bounding box center [862, 400] width 114 height 8
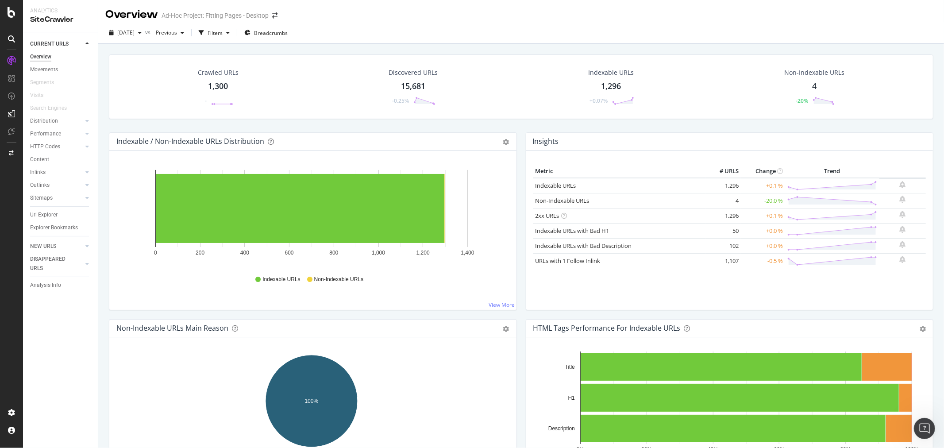
click at [921, 441] on div "Hold CTRL while clicking to filter the report. 0% 20% 40% 60% 80% 100% Title H1…" at bounding box center [729, 416] width 407 height 159
click at [920, 435] on div "Open Intercom Messenger" at bounding box center [922, 426] width 29 height 29
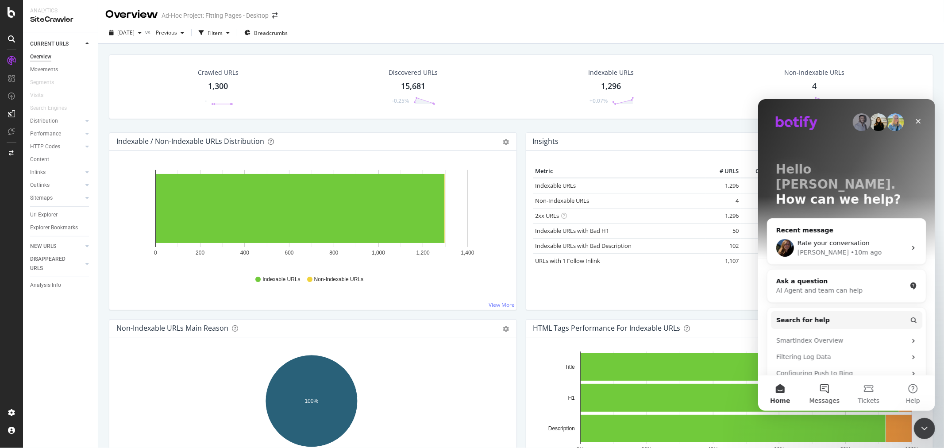
click at [824, 394] on button "Messages" at bounding box center [824, 392] width 44 height 35
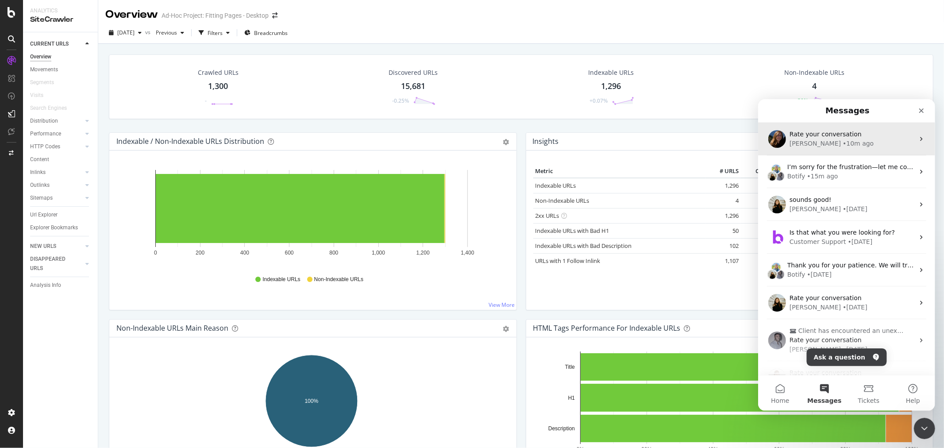
click at [869, 147] on div "[PERSON_NAME] • 10m ago" at bounding box center [851, 142] width 125 height 9
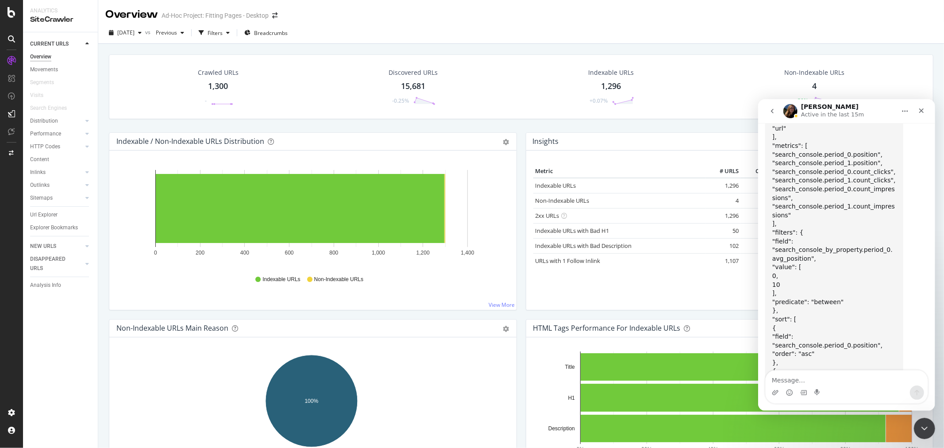
scroll to position [2820, 0]
click at [855, 373] on textarea "Message…" at bounding box center [846, 377] width 162 height 15
drag, startPoint x: 917, startPoint y: 109, endPoint x: 1674, endPoint y: 208, distance: 763.8
click at [917, 109] on icon "Close" at bounding box center [920, 110] width 7 height 7
